Goal: Find specific page/section: Find specific page/section

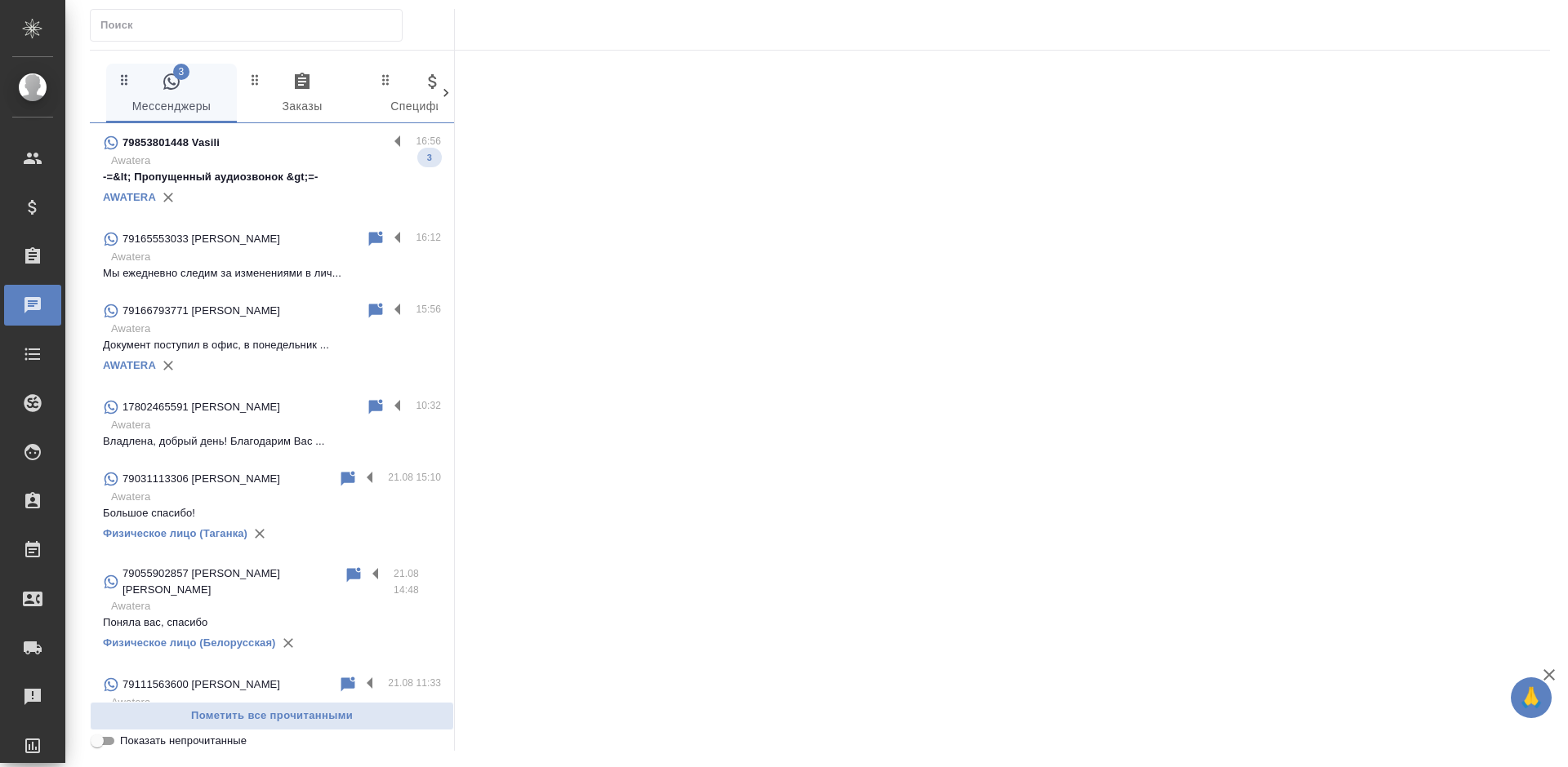
click at [329, 165] on p "Awatera" at bounding box center [276, 160] width 330 height 16
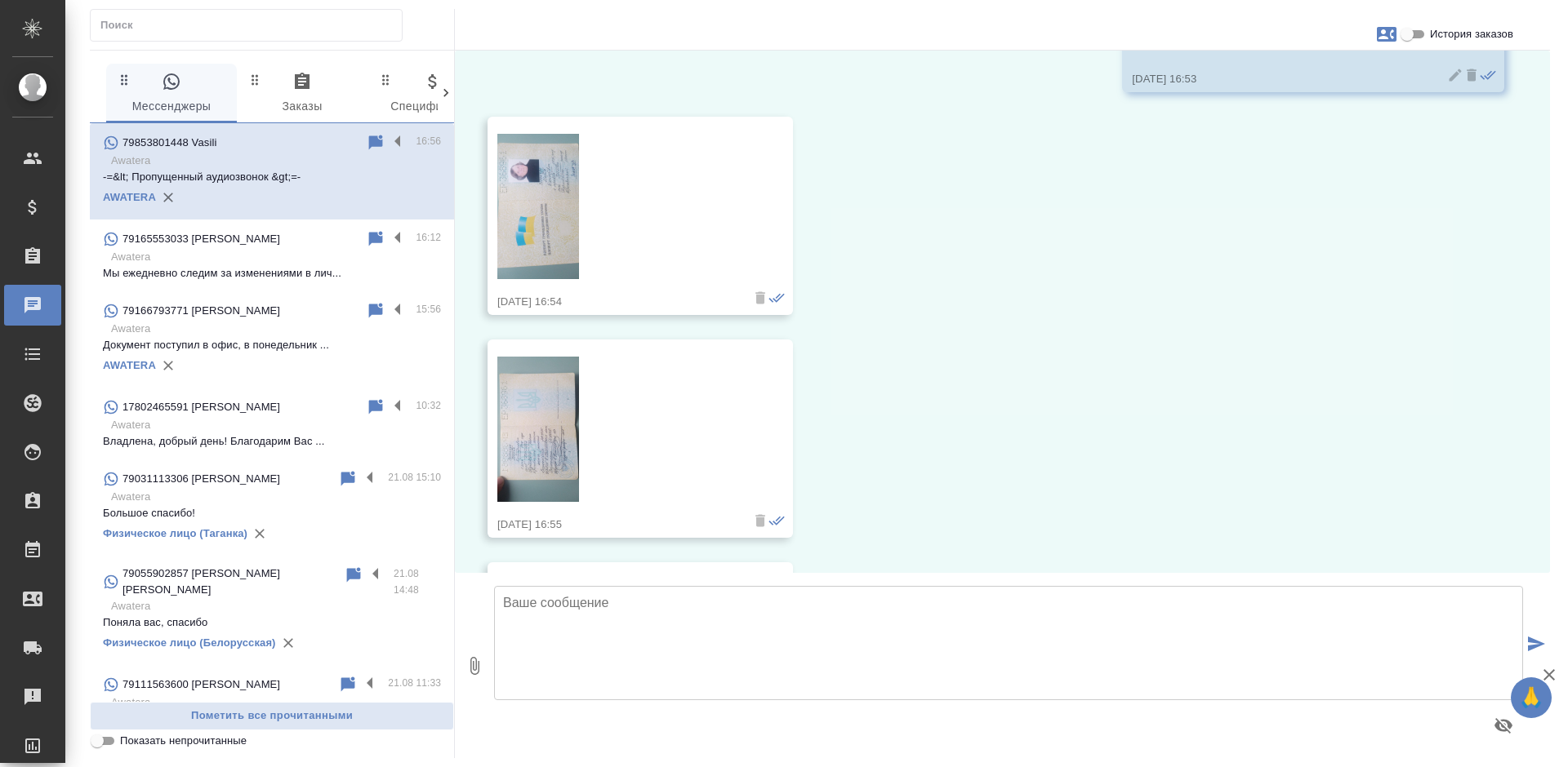
scroll to position [147, 0]
click at [535, 224] on img at bounding box center [537, 208] width 82 height 145
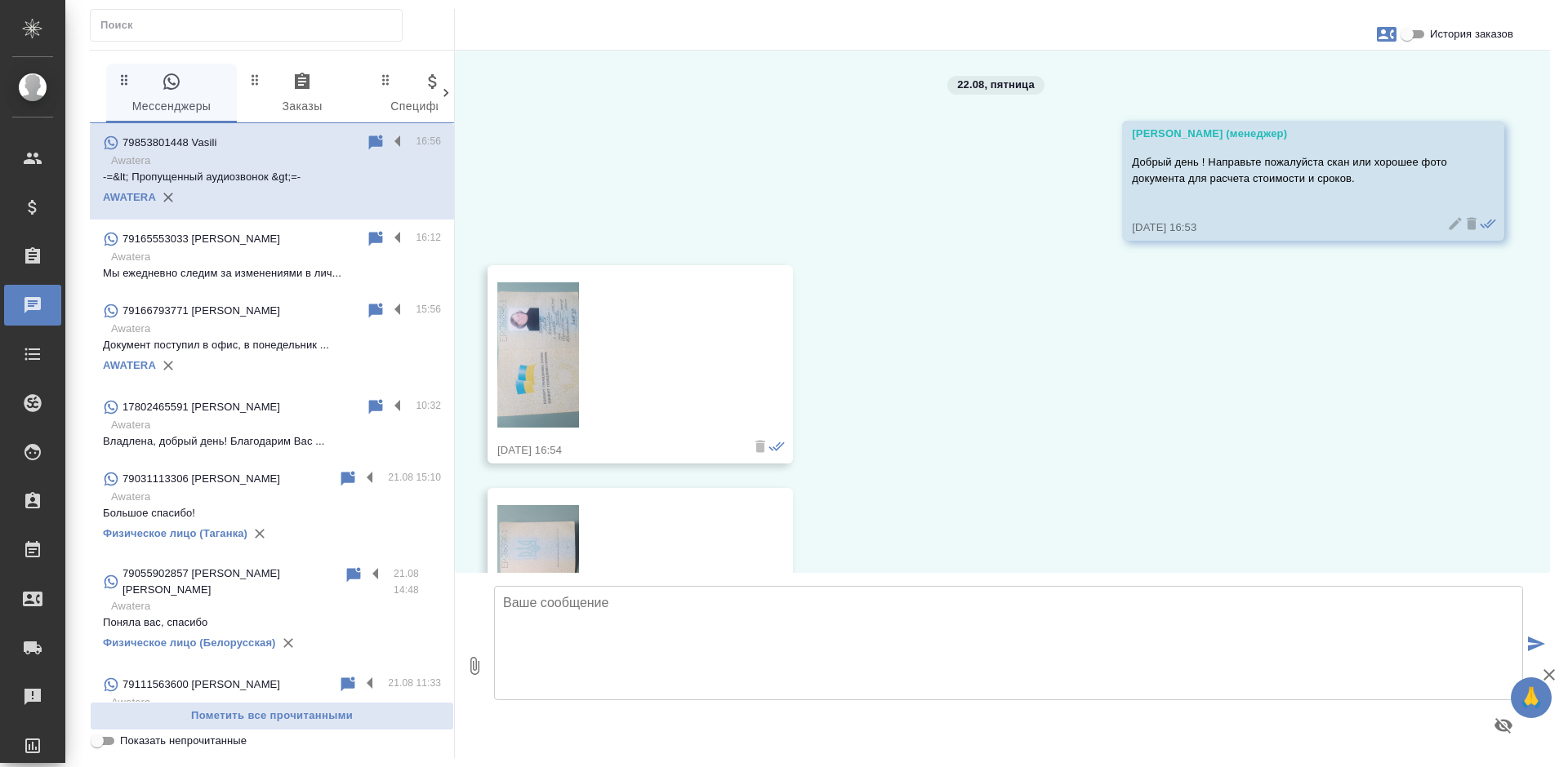
scroll to position [0, 0]
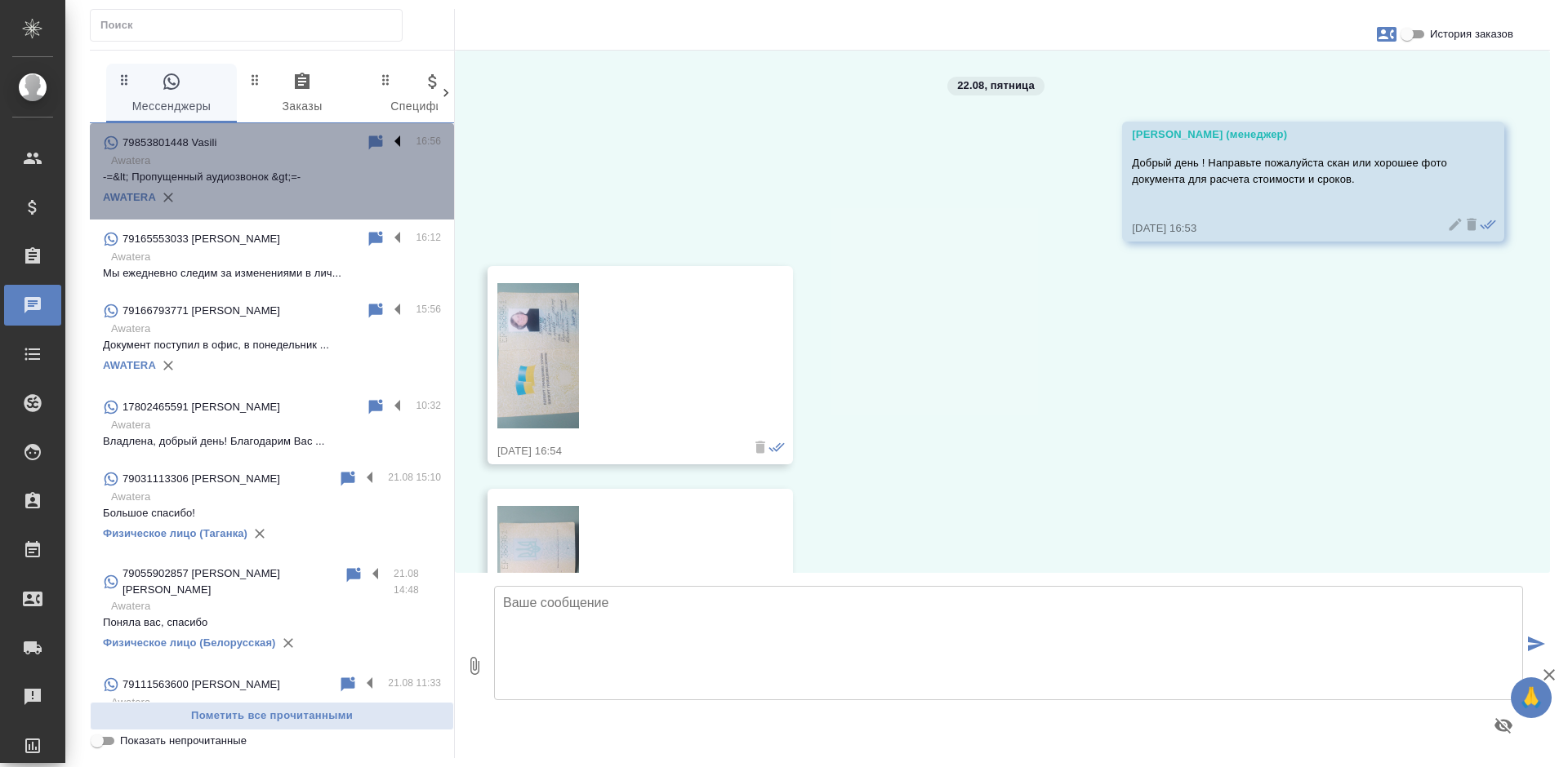
click at [388, 137] on label at bounding box center [401, 142] width 28 height 19
click at [0, 0] on input "checkbox" at bounding box center [0, 0] width 0 height 0
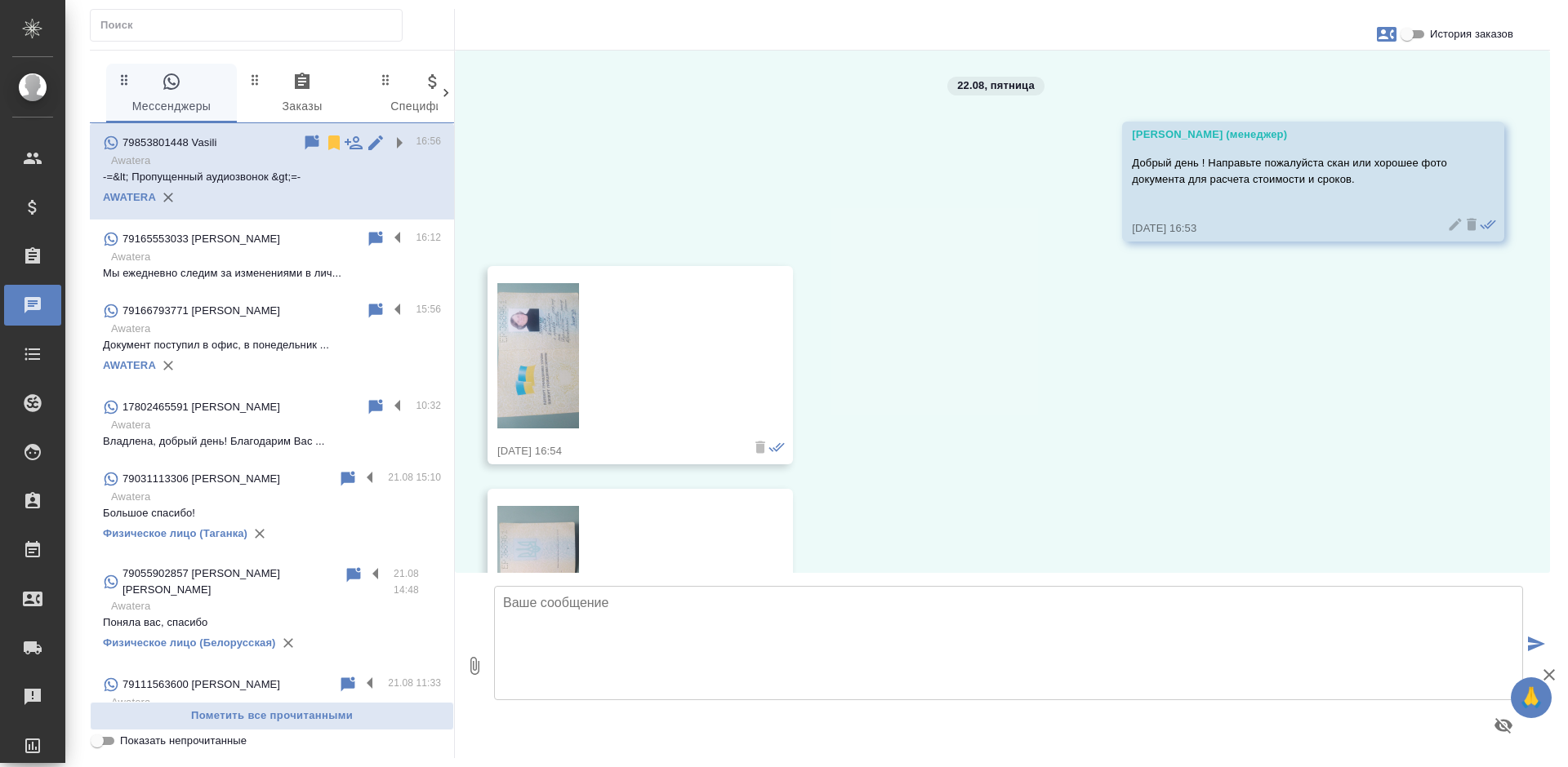
click at [324, 142] on icon at bounding box center [334, 143] width 20 height 20
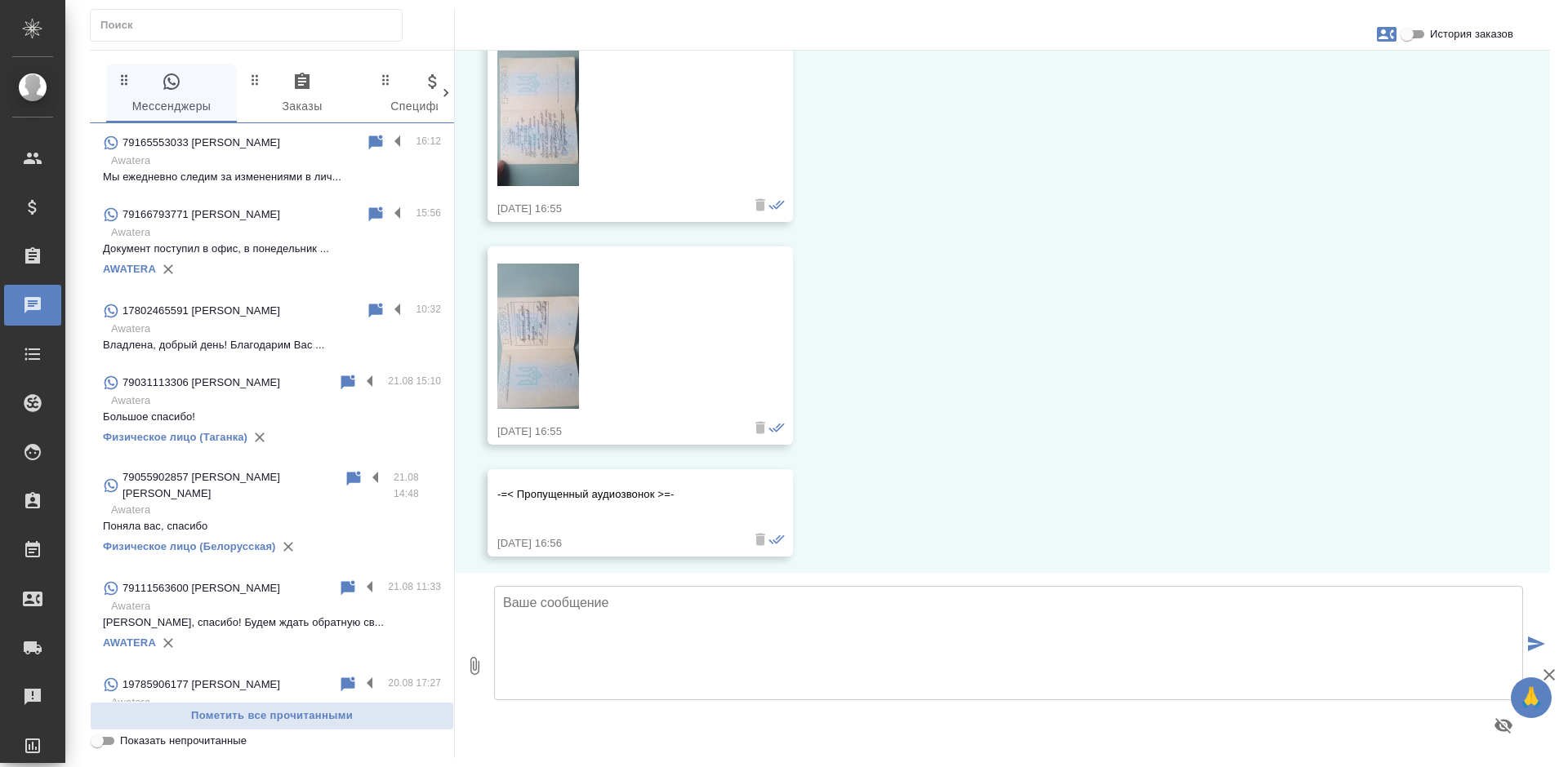
scroll to position [473, 0]
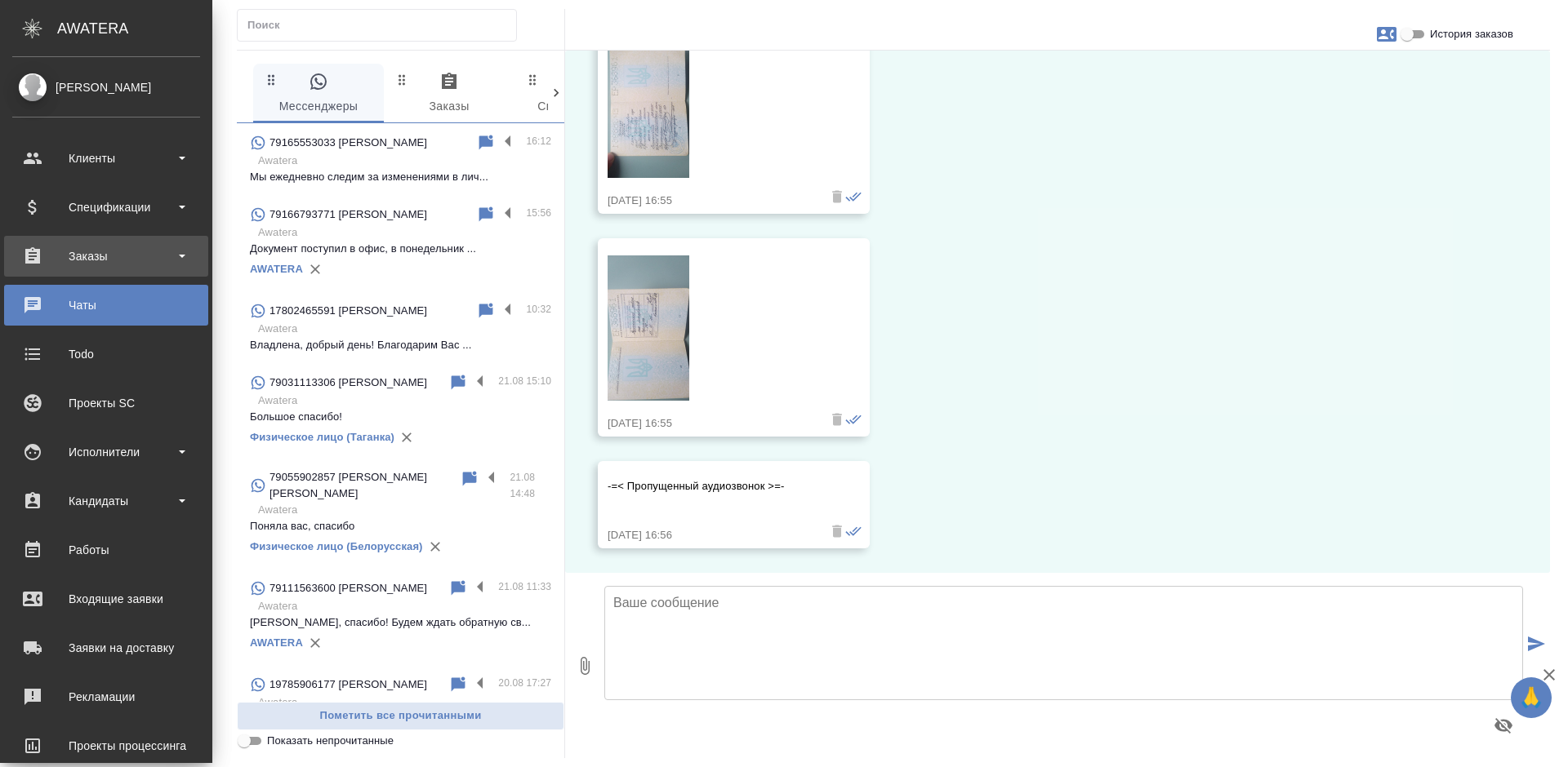
click at [29, 254] on div "Заказы" at bounding box center [106, 256] width 188 height 24
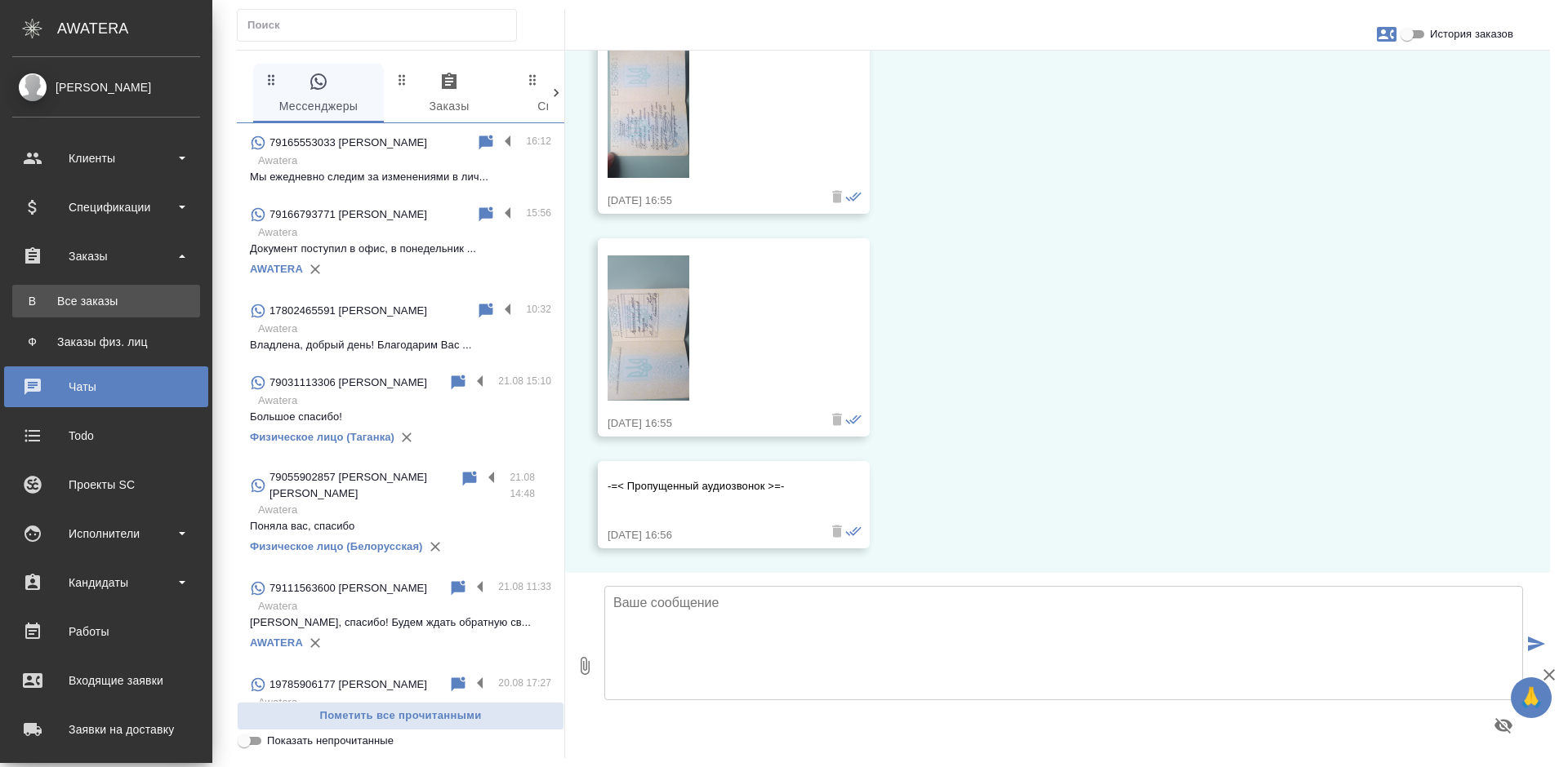
click at [95, 296] on div "Все заказы" at bounding box center [106, 301] width 171 height 16
